Goal: Transaction & Acquisition: Download file/media

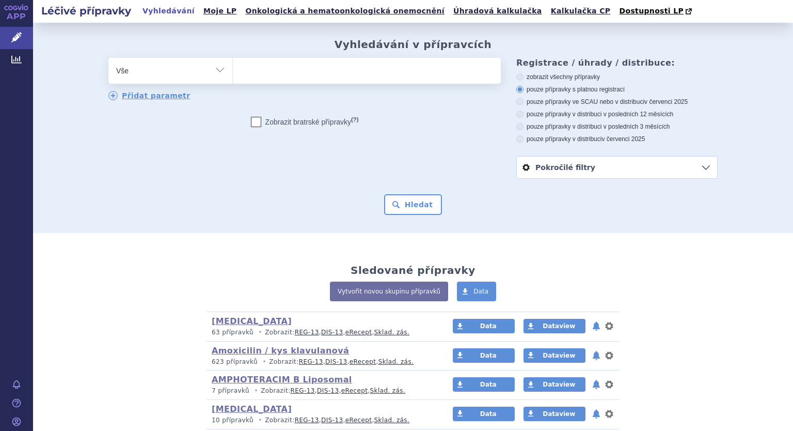
click at [215, 73] on select "Vše Přípravek/SUKL kód MAH VPOIS ATC/Aktivní látka Léková forma Síla" at bounding box center [170, 69] width 124 height 23
select select "filter-atc-group"
click at [108, 58] on select "Vše Přípravek/SUKL kód MAH VPOIS ATC/Aktivní látka Léková forma Síla" at bounding box center [170, 69] width 124 height 23
click at [235, 76] on ul at bounding box center [367, 69] width 268 height 22
click at [233, 76] on select at bounding box center [232, 70] width 1 height 26
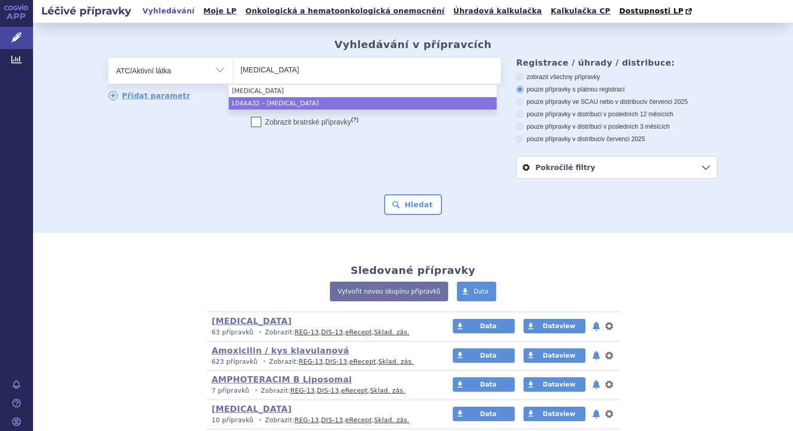
type input "apremilast"
select select "L04AA32"
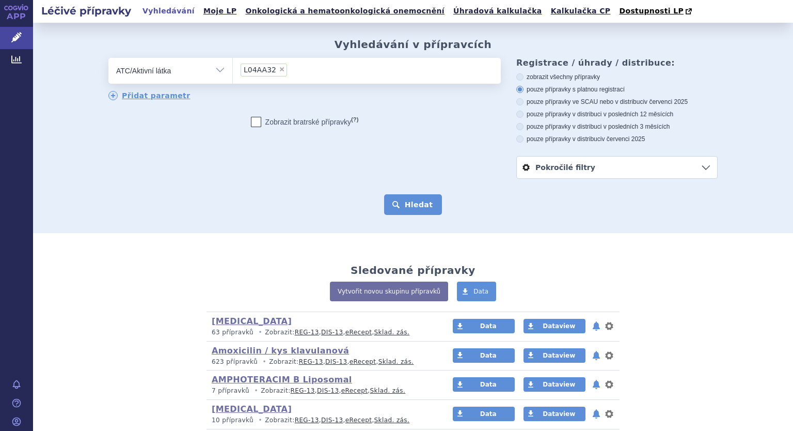
click at [405, 204] on button "Hledat" at bounding box center [413, 204] width 58 height 21
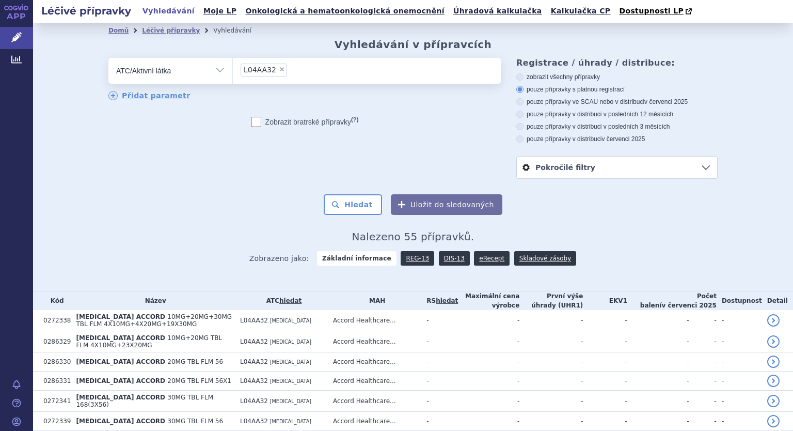
scroll to position [207, 0]
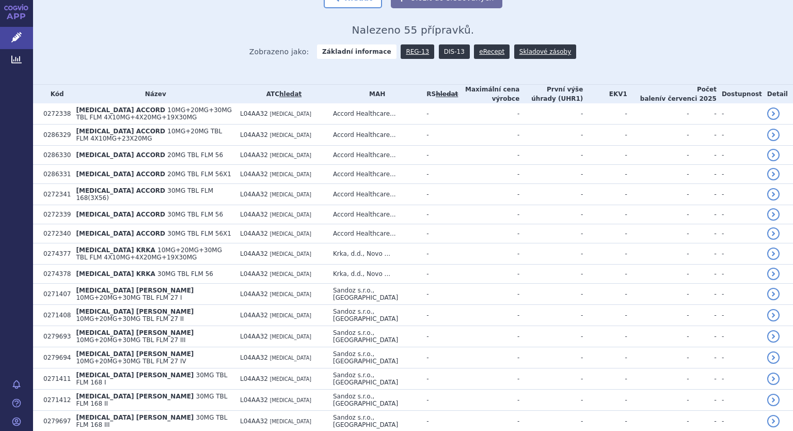
click at [448, 52] on link "DIS-13" at bounding box center [454, 51] width 31 height 14
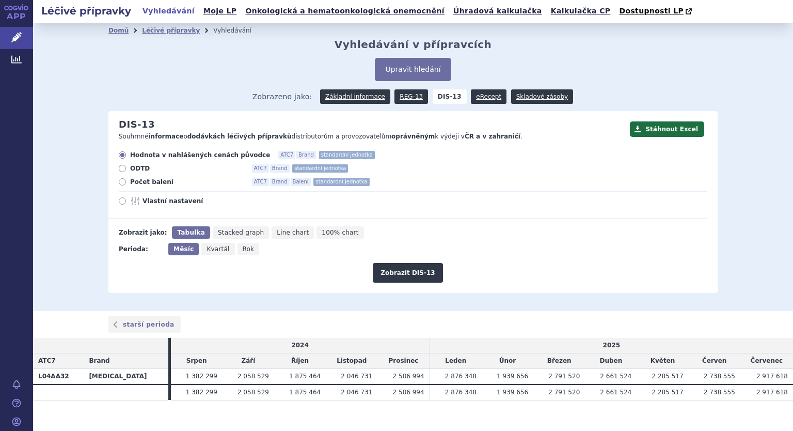
click at [243, 250] on span "Rok" at bounding box center [249, 248] width 12 height 7
click at [238, 249] on input "Rok" at bounding box center [241, 246] width 7 height 7
radio input "true"
click at [118, 187] on div "Hodnota v nahlášených cenách původce ATC7 Brand standardní jednotka ODTD ATC7 B…" at bounding box center [407, 185] width 599 height 68
click at [119, 182] on icon at bounding box center [122, 181] width 7 height 7
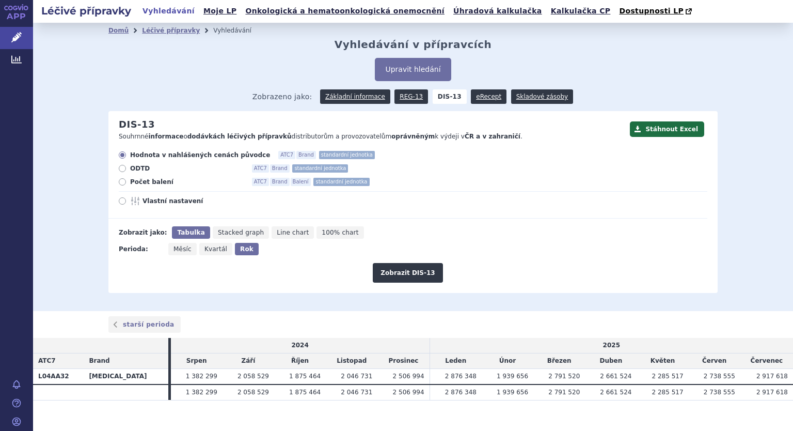
click at [120, 182] on input "Počet balení ATC7 Brand Balení standardní jednotka" at bounding box center [123, 183] width 7 height 7
radio input "true"
click at [119, 199] on icon at bounding box center [122, 200] width 7 height 7
click at [120, 199] on input "Vlastní nastavení" at bounding box center [123, 202] width 7 height 7
radio input "true"
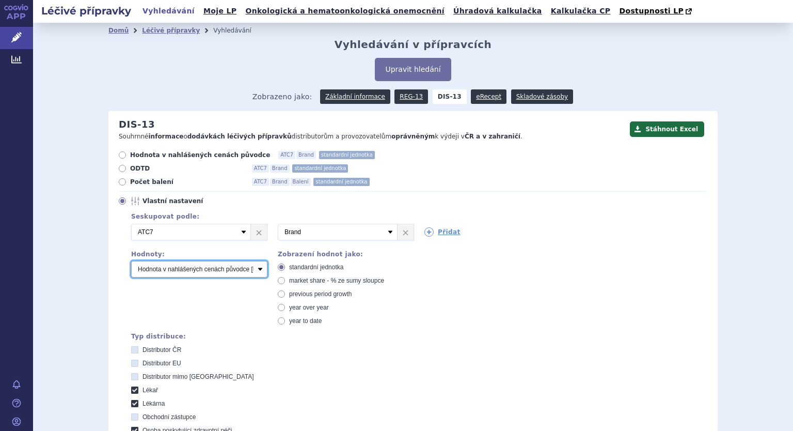
click at [174, 276] on select "Počet balení Hodnota v nahlášených cenách původce [DIS-13] Hodnota v maximálníc…" at bounding box center [199, 269] width 136 height 17
select select "packages"
click at [131, 261] on select "Počet balení Hodnota v nahlášených cenách původce [DIS-13] Hodnota v maximálníc…" at bounding box center [199, 269] width 136 height 17
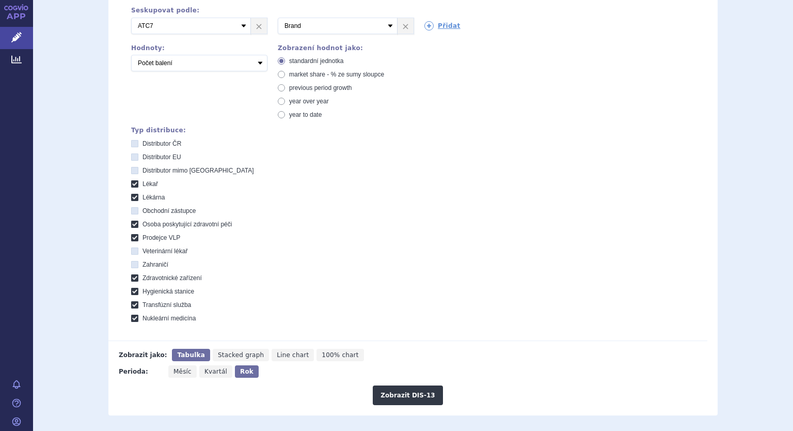
scroll to position [207, 0]
click at [402, 392] on button "Zobrazit DIS-13" at bounding box center [408, 395] width 70 height 20
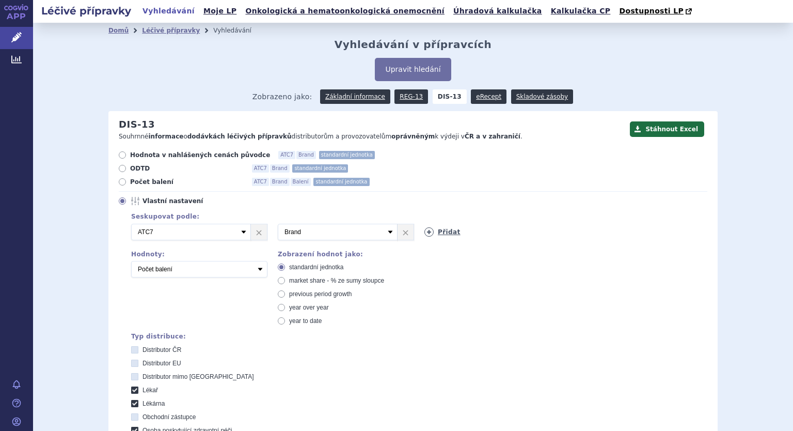
click at [425, 232] on icon at bounding box center [429, 231] width 9 height 9
click at [477, 232] on select "Vyberte groupování ATC3 ATC5 ATC7 Brand Balení SÚKL kód MAH VPOIS Referenční sk…" at bounding box center [485, 232] width 120 height 17
select select "package"
click at [425, 224] on select "Vyberte groupování ATC3 ATC5 ATC7 Brand Balení SÚKL kód MAH VPOIS Referenční sk…" at bounding box center [485, 232] width 120 height 17
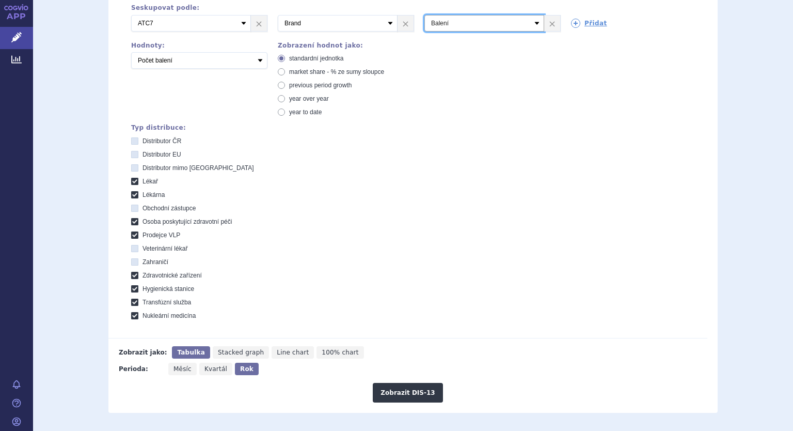
scroll to position [258, 0]
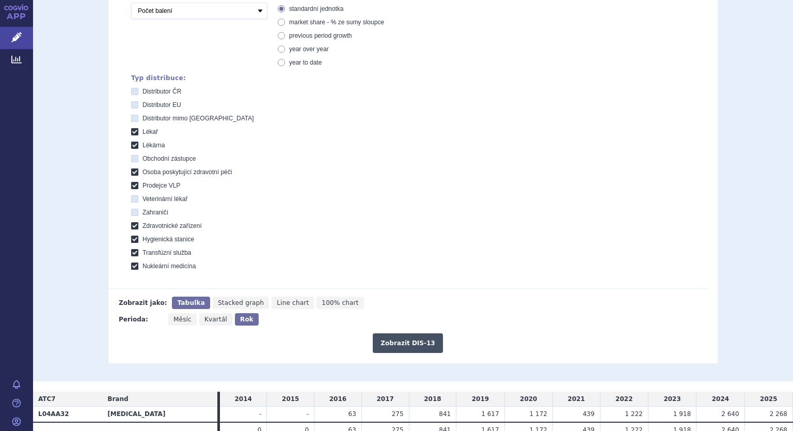
click at [414, 341] on button "Zobrazit DIS-13" at bounding box center [408, 343] width 70 height 20
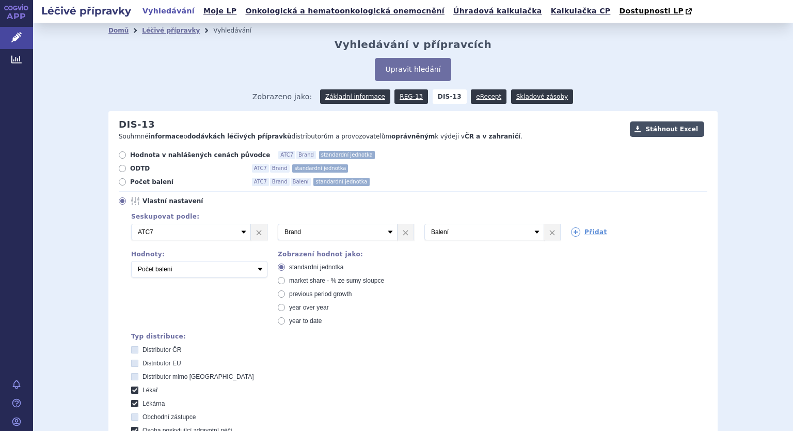
click at [664, 130] on button "Stáhnout Excel" at bounding box center [667, 128] width 74 height 15
click at [365, 99] on link "Základní informace" at bounding box center [355, 96] width 70 height 14
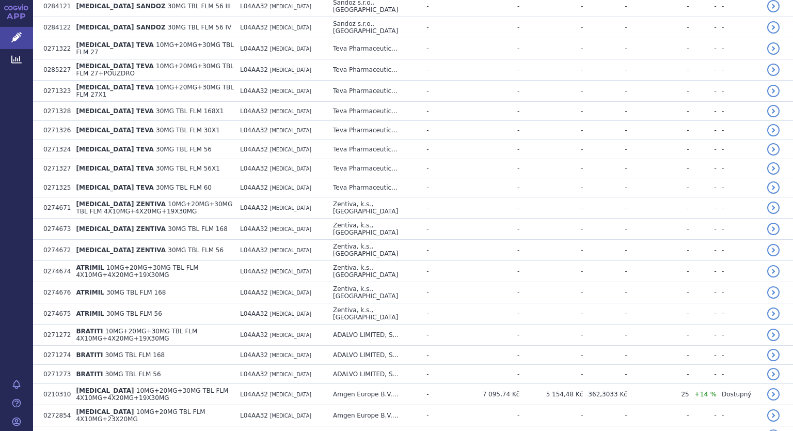
scroll to position [977, 0]
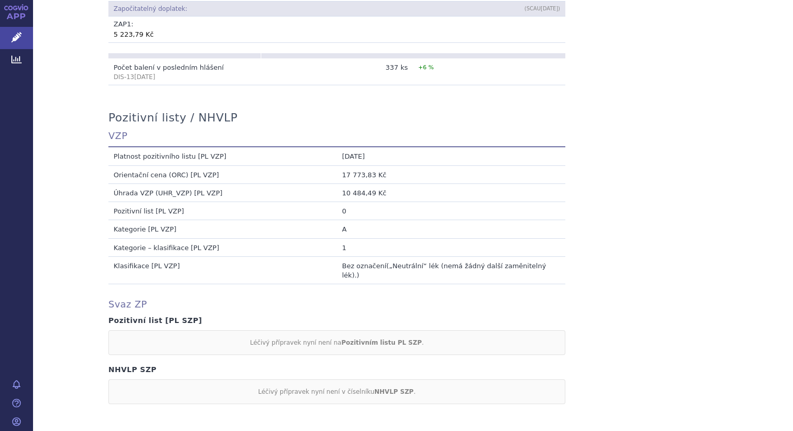
scroll to position [889, 0]
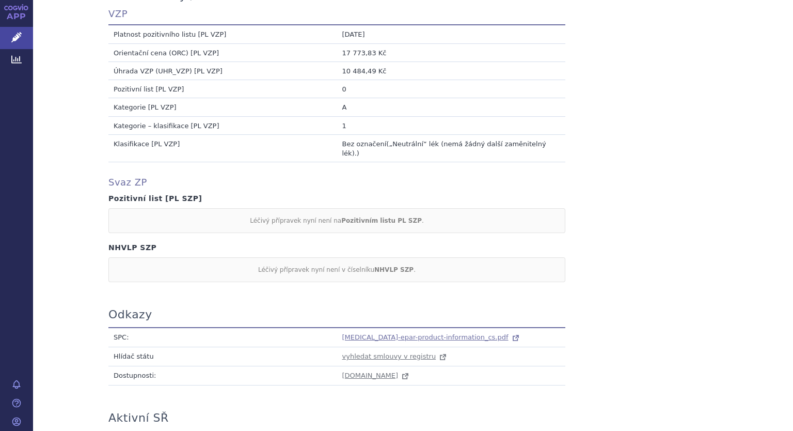
click at [361, 333] on span "[MEDICAL_DATA]-epar-product-information_cs.pdf" at bounding box center [425, 337] width 166 height 8
